Goal: Information Seeking & Learning: Learn about a topic

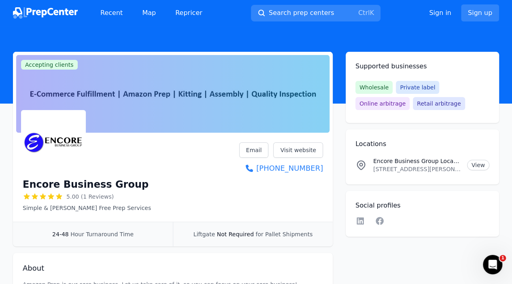
click at [52, 8] on img at bounding box center [45, 12] width 65 height 11
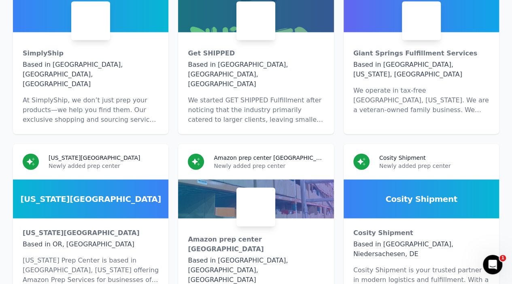
scroll to position [5502, 0]
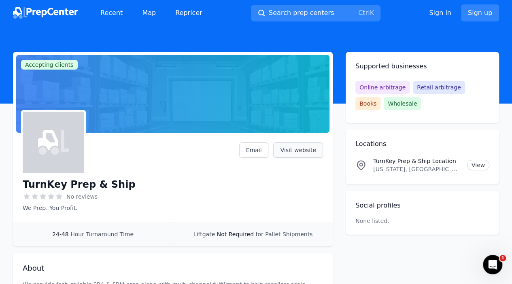
click at [296, 148] on link "Visit website" at bounding box center [298, 149] width 50 height 15
click at [32, 11] on img at bounding box center [45, 12] width 65 height 11
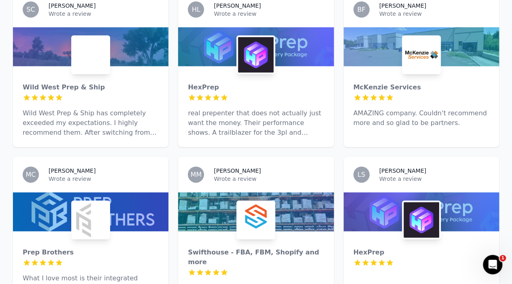
scroll to position [2384, 0]
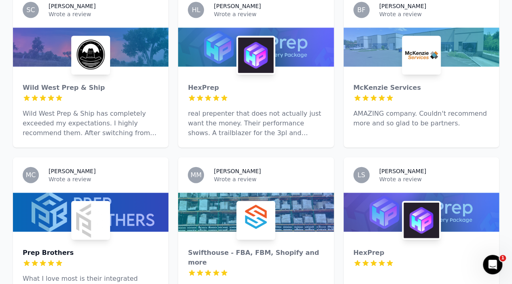
click at [46, 248] on div "Prep Brothers" at bounding box center [91, 253] width 136 height 10
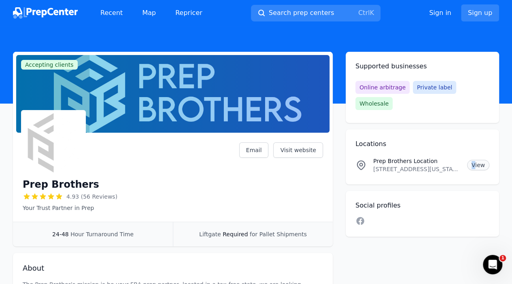
drag, startPoint x: 436, startPoint y: 155, endPoint x: 474, endPoint y: 147, distance: 39.1
click at [474, 157] on div "Prep Brothers Location [STREET_ADDRESS][US_STATE] View" at bounding box center [422, 165] width 134 height 16
click at [303, 146] on link "Visit website" at bounding box center [298, 149] width 50 height 15
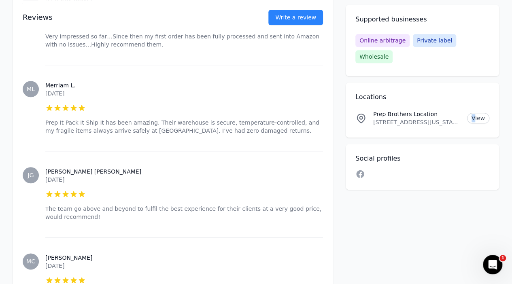
scroll to position [354, 0]
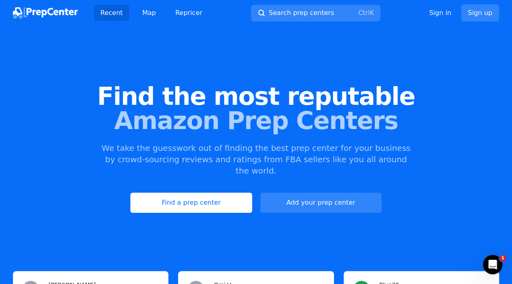
scroll to position [121, 0]
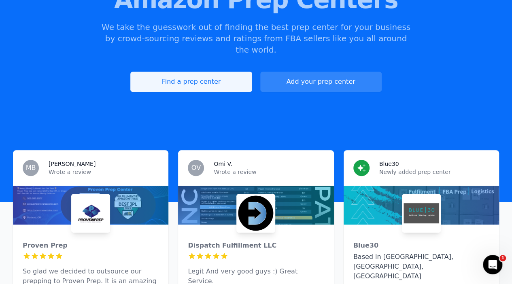
click at [210, 72] on link "Find a prep center" at bounding box center [190, 82] width 121 height 20
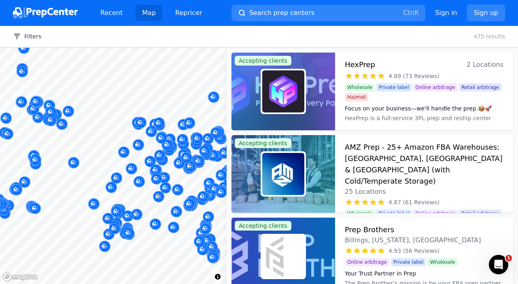
click at [116, 221] on div at bounding box center [114, 219] width 155 height 6
click at [115, 209] on div at bounding box center [107, 209] width 155 height 6
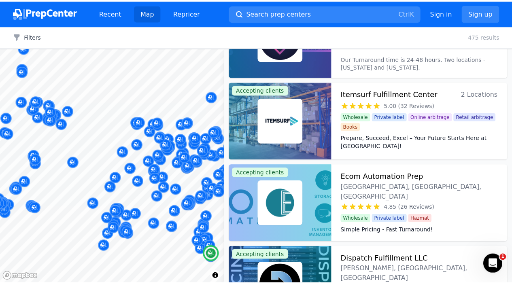
scroll to position [383, 0]
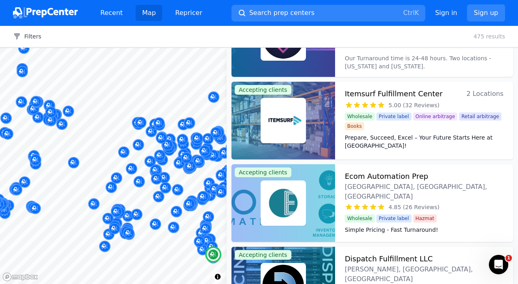
click at [401, 178] on h3 "Ecom Automation Prep" at bounding box center [386, 176] width 83 height 11
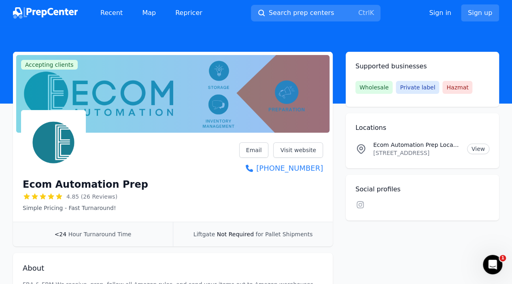
scroll to position [76, 0]
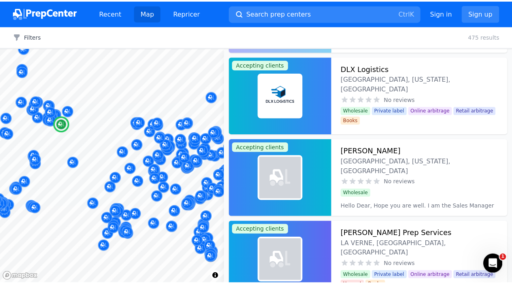
scroll to position [9656, 0]
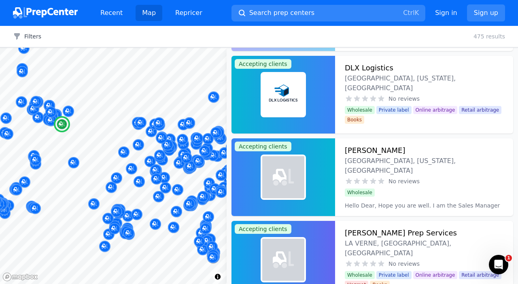
click at [453, 185] on div "Wholesale" at bounding box center [424, 190] width 159 height 11
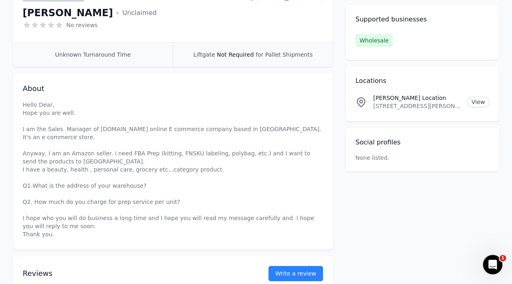
scroll to position [172, 0]
click at [188, 169] on p "Hello Dear, Hope you are well. I am the Sales Manager of [DOMAIN_NAME] online E…" at bounding box center [173, 169] width 300 height 138
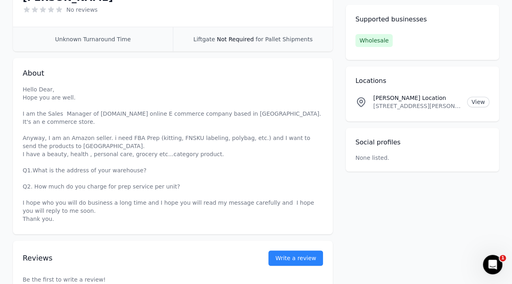
scroll to position [186, 0]
click at [155, 132] on p "Hello Dear, Hope you are well. I am the Sales Manager of [DOMAIN_NAME] online E…" at bounding box center [173, 155] width 300 height 138
copy p "kitting"
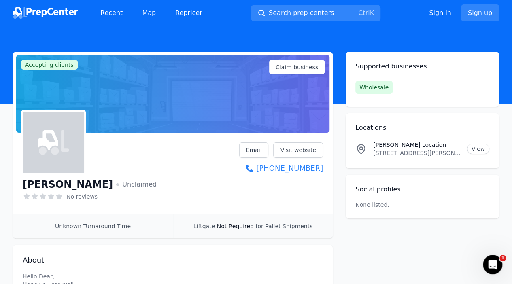
click at [60, 10] on img at bounding box center [45, 12] width 65 height 11
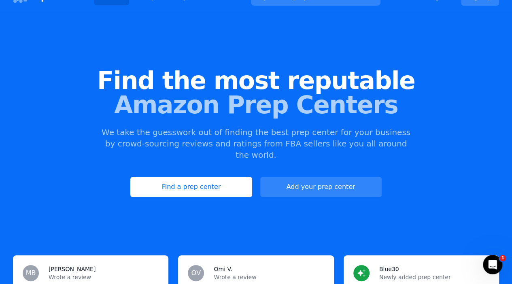
scroll to position [15, 0]
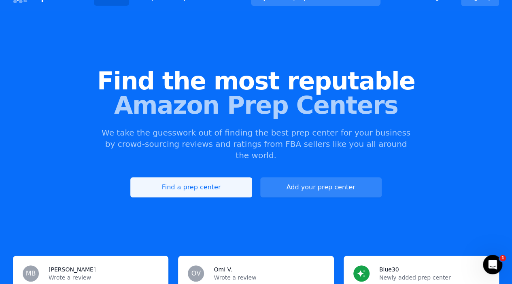
click at [222, 177] on link "Find a prep center" at bounding box center [190, 187] width 121 height 20
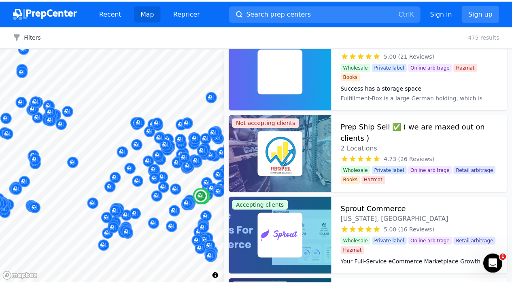
scroll to position [681, 0]
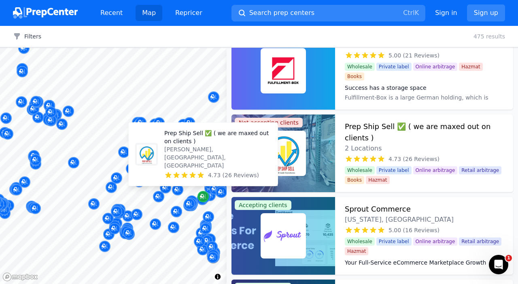
click at [202, 198] on icon "Map marker" at bounding box center [203, 197] width 6 height 8
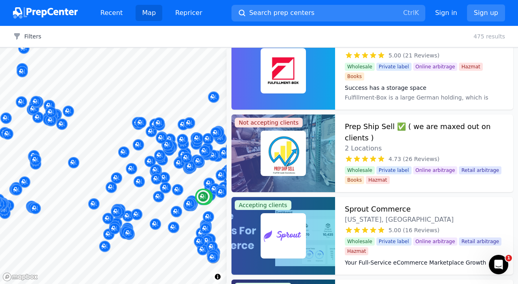
click at [356, 127] on h3 "Prep Ship Sell ✅ ( we are maxed out on clients )" at bounding box center [424, 132] width 159 height 23
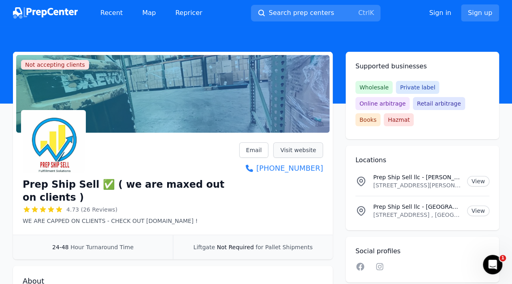
click at [291, 151] on link "Visit website" at bounding box center [298, 149] width 50 height 15
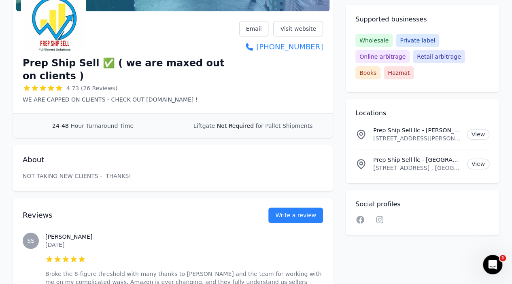
scroll to position [90, 0]
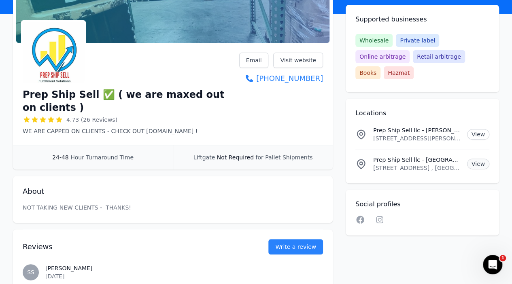
click at [475, 159] on link "View" at bounding box center [478, 164] width 22 height 11
